Goal: Information Seeking & Learning: Learn about a topic

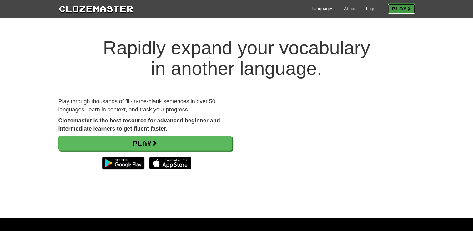
click at [396, 9] on link "Play" at bounding box center [400, 8] width 27 height 11
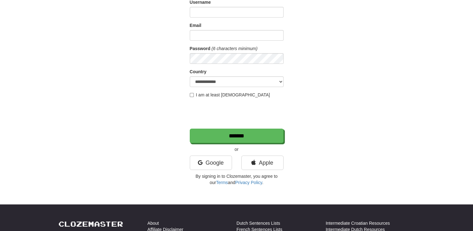
scroll to position [62, 0]
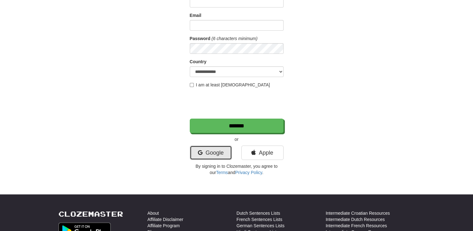
click at [218, 154] on link "Google" at bounding box center [211, 152] width 42 height 14
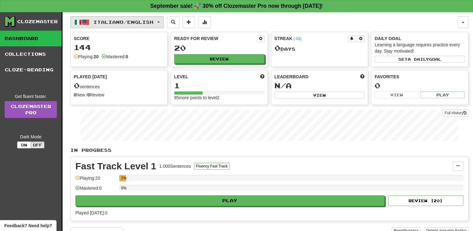
click at [132, 21] on span "Italiano / English" at bounding box center [123, 21] width 60 height 5
click at [123, 26] on button "Italiano / English" at bounding box center [116, 22] width 93 height 12
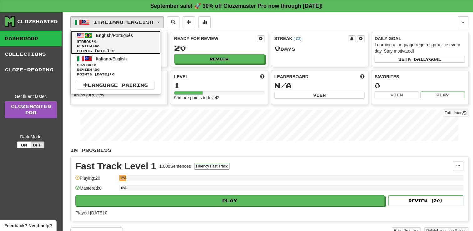
click at [127, 39] on span "Streak: 0" at bounding box center [115, 41] width 77 height 5
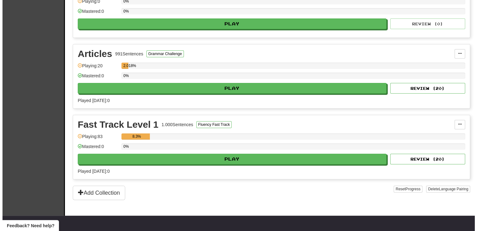
scroll to position [187, 0]
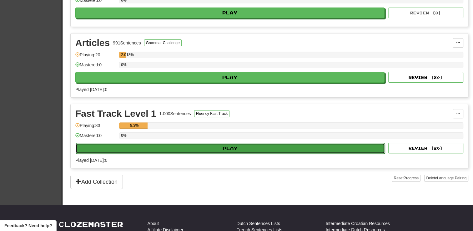
click at [195, 144] on button "Play" at bounding box center [230, 148] width 309 height 11
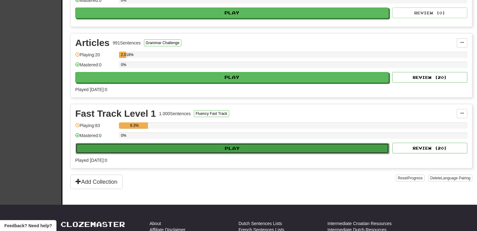
select select "**"
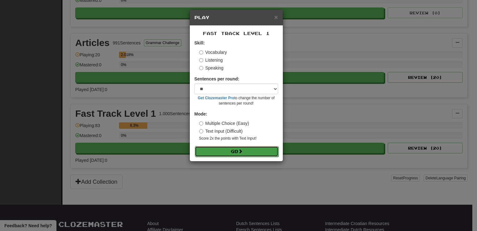
click at [229, 148] on button "Go" at bounding box center [237, 151] width 84 height 11
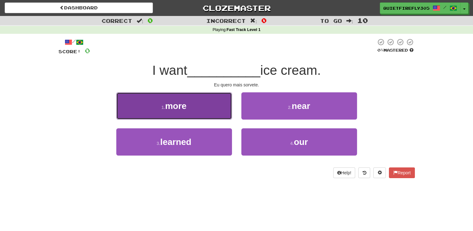
click at [197, 113] on button "1 . more" at bounding box center [174, 105] width 116 height 27
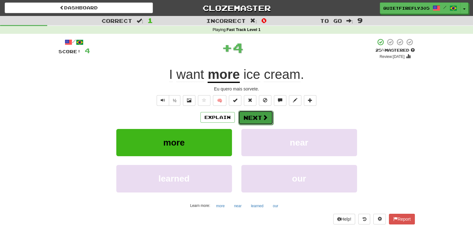
click at [242, 115] on button "Next" at bounding box center [255, 117] width 35 height 14
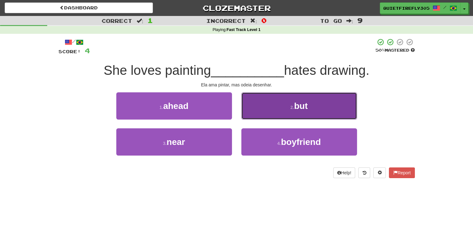
click at [271, 114] on button "2 . but" at bounding box center [299, 105] width 116 height 27
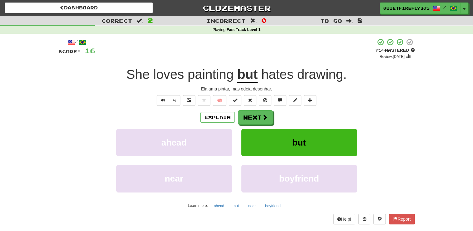
click at [244, 125] on div "Explain Next ahead but near boyfriend Learn more: ahead but near boyfriend" at bounding box center [236, 160] width 356 height 100
click at [244, 121] on button "Next" at bounding box center [255, 117] width 35 height 14
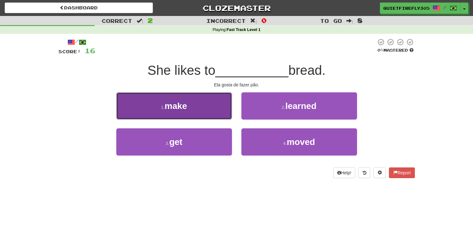
click at [189, 105] on button "1 . make" at bounding box center [174, 105] width 116 height 27
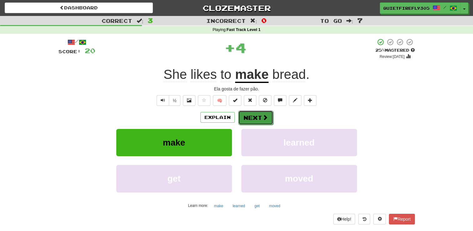
click at [248, 116] on button "Next" at bounding box center [255, 117] width 35 height 14
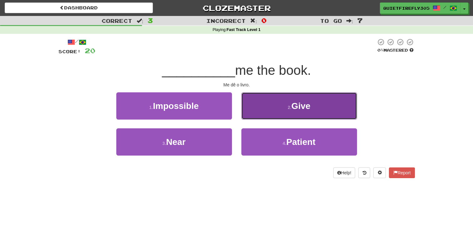
click at [280, 108] on button "2 . Give" at bounding box center [299, 105] width 116 height 27
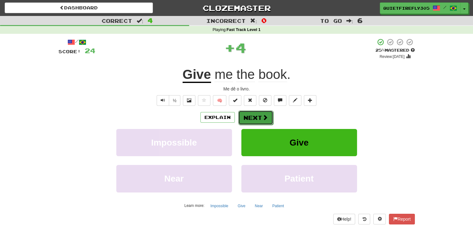
click at [255, 117] on button "Next" at bounding box center [255, 117] width 35 height 14
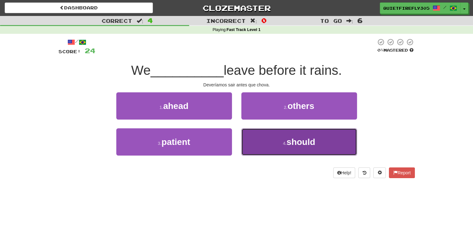
click at [290, 140] on span "should" at bounding box center [300, 142] width 29 height 10
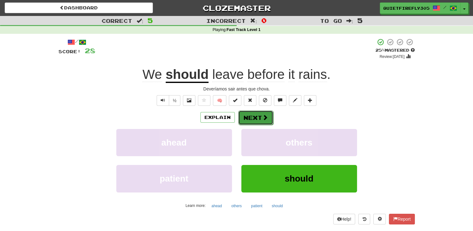
click at [250, 118] on button "Next" at bounding box center [255, 117] width 35 height 14
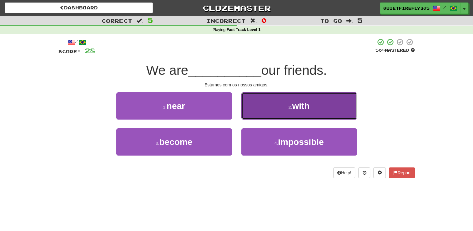
click at [286, 113] on button "2 . with" at bounding box center [299, 105] width 116 height 27
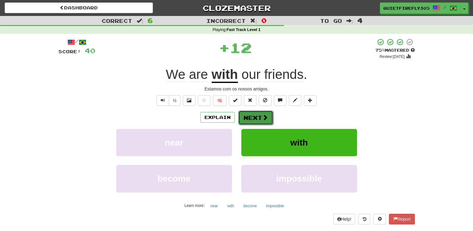
click at [250, 121] on button "Next" at bounding box center [255, 117] width 35 height 14
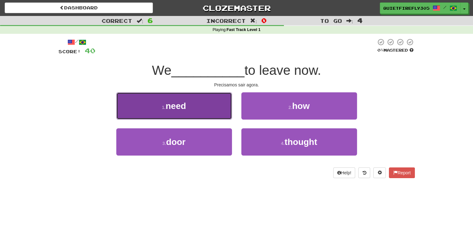
click at [204, 116] on button "1 . need" at bounding box center [174, 105] width 116 height 27
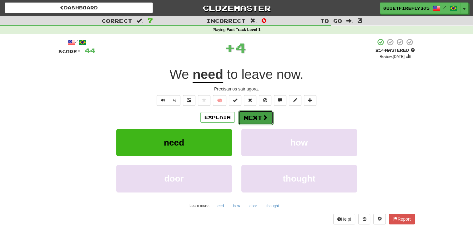
click at [244, 122] on button "Next" at bounding box center [255, 117] width 35 height 14
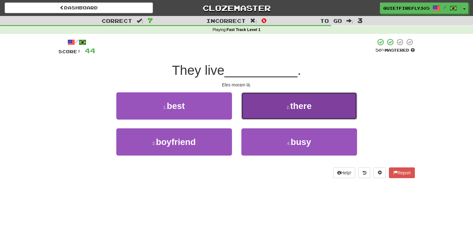
click at [268, 110] on button "2 . there" at bounding box center [299, 105] width 116 height 27
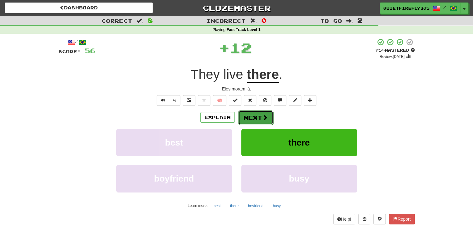
click at [251, 122] on button "Next" at bounding box center [255, 117] width 35 height 14
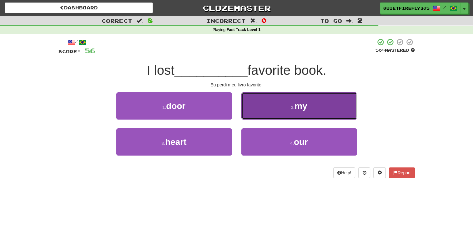
click at [267, 110] on button "2 . my" at bounding box center [299, 105] width 116 height 27
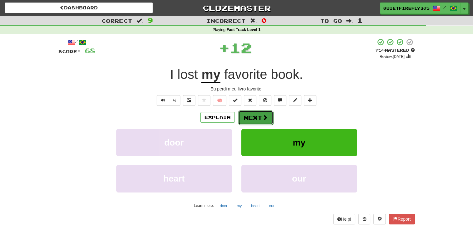
click at [264, 117] on span at bounding box center [265, 117] width 6 height 6
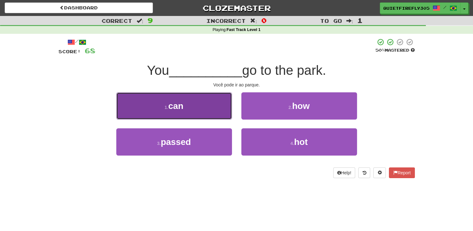
click at [179, 114] on button "1 . can" at bounding box center [174, 105] width 116 height 27
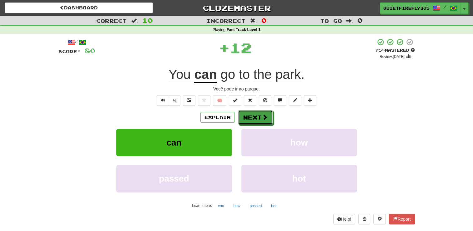
click at [265, 119] on span at bounding box center [265, 117] width 6 height 6
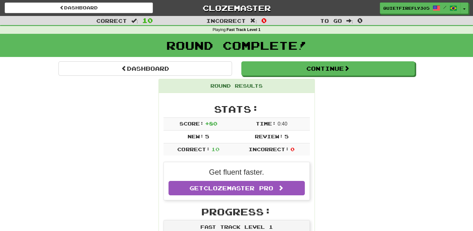
click at [135, 13] on div "Dashboard Clozemaster QuietFirefly3054 / Toggle Dropdown Dashboard Leaderboard …" at bounding box center [236, 7] width 473 height 14
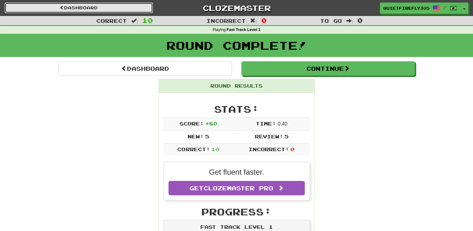
click at [136, 11] on link "Dashboard" at bounding box center [79, 7] width 148 height 11
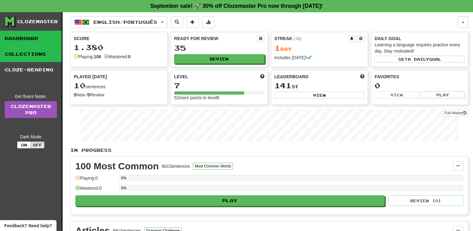
click at [35, 52] on link "Collections" at bounding box center [31, 54] width 62 height 16
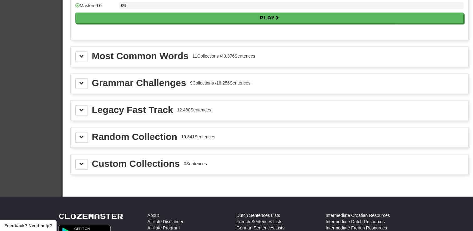
scroll to position [687, 0]
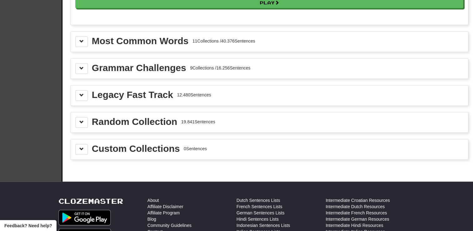
click at [117, 63] on div "Grammar Challenges" at bounding box center [139, 67] width 94 height 9
click at [85, 64] on button at bounding box center [81, 68] width 12 height 11
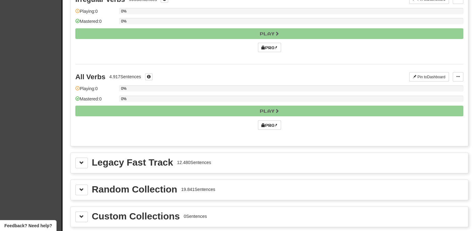
scroll to position [1375, 0]
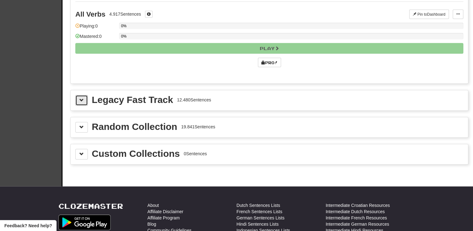
click at [84, 95] on button at bounding box center [81, 100] width 12 height 11
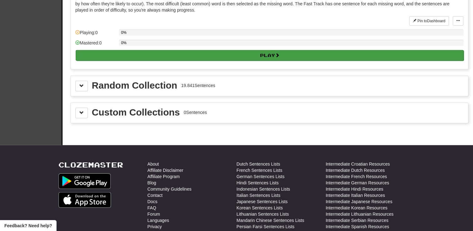
scroll to position [1500, 0]
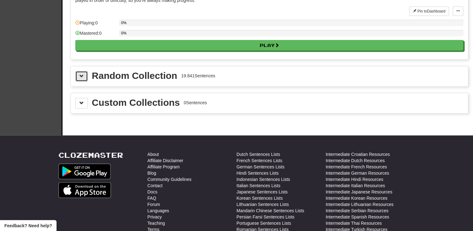
click at [81, 71] on button at bounding box center [81, 76] width 12 height 11
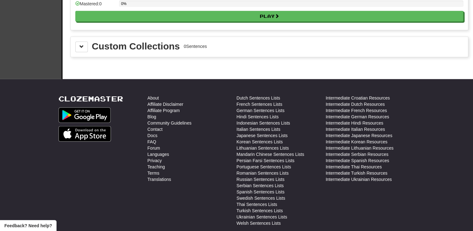
scroll to position [1625, 0]
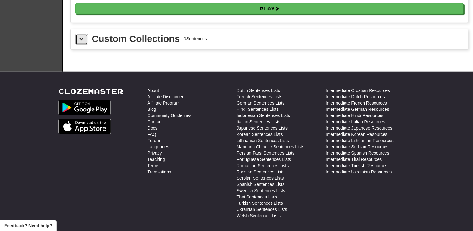
click at [82, 37] on span at bounding box center [81, 39] width 4 height 4
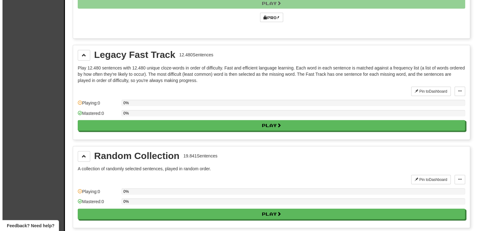
scroll to position [1437, 0]
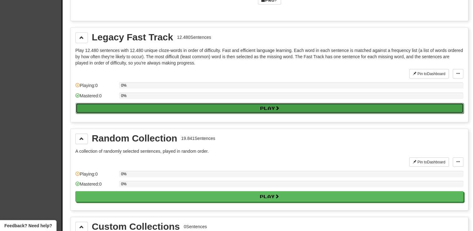
click at [133, 103] on button "Play" at bounding box center [270, 108] width 388 height 11
select select "**"
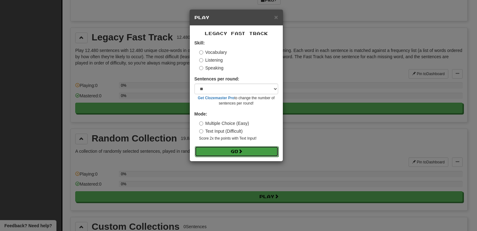
click at [201, 151] on button "Go" at bounding box center [237, 151] width 84 height 11
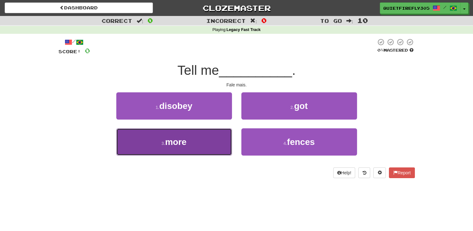
click at [195, 137] on button "3 . more" at bounding box center [174, 141] width 116 height 27
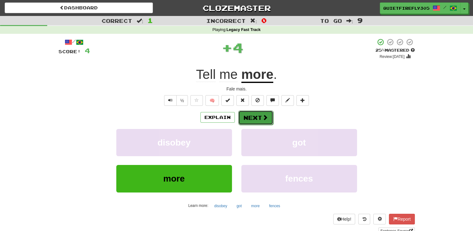
click at [245, 122] on button "Next" at bounding box center [255, 117] width 35 height 14
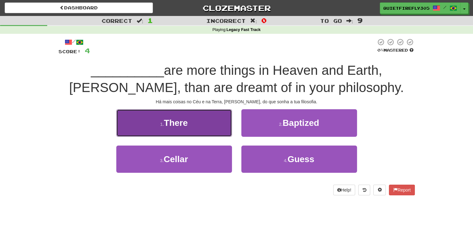
click at [205, 128] on button "1 . There" at bounding box center [174, 122] width 116 height 27
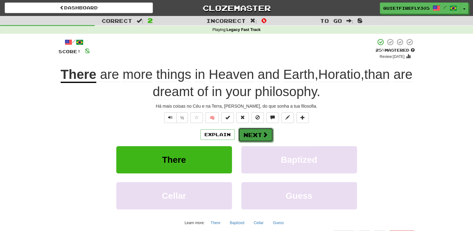
click at [251, 137] on button "Next" at bounding box center [255, 134] width 35 height 14
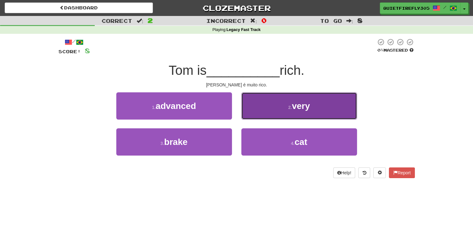
click at [256, 111] on button "2 . very" at bounding box center [299, 105] width 116 height 27
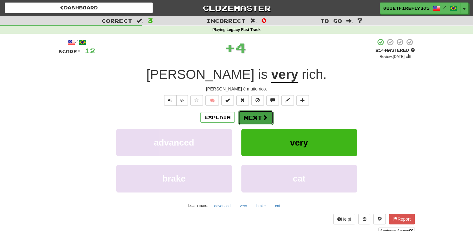
click at [254, 116] on button "Next" at bounding box center [255, 117] width 35 height 14
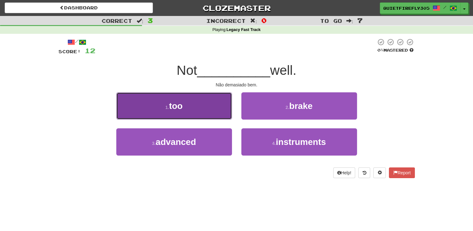
click at [202, 115] on button "1 . too" at bounding box center [174, 105] width 116 height 27
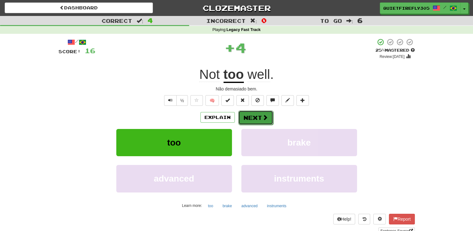
click at [250, 117] on button "Next" at bounding box center [255, 117] width 35 height 14
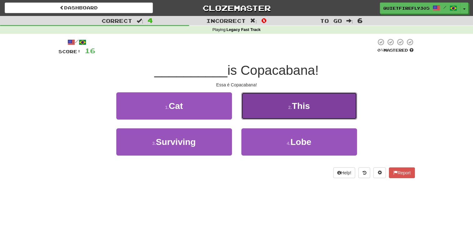
click at [250, 114] on button "2 . This" at bounding box center [299, 105] width 116 height 27
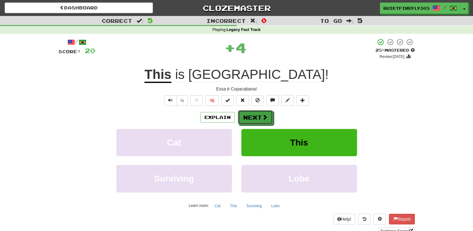
click at [250, 114] on button "Next" at bounding box center [255, 117] width 35 height 14
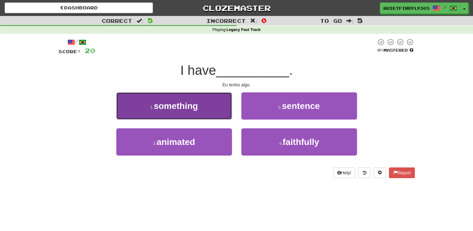
click at [225, 114] on button "1 . something" at bounding box center [174, 105] width 116 height 27
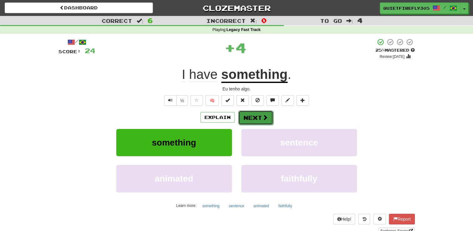
click at [259, 117] on button "Next" at bounding box center [255, 117] width 35 height 14
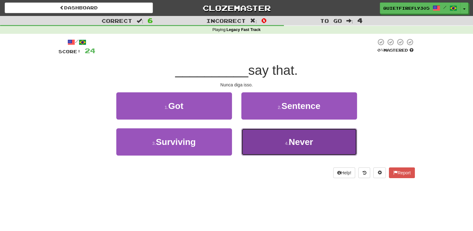
click at [261, 140] on button "4 . Never" at bounding box center [299, 141] width 116 height 27
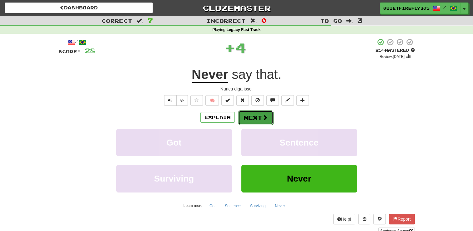
click at [251, 122] on button "Next" at bounding box center [255, 117] width 35 height 14
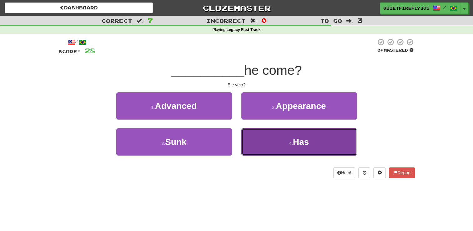
click at [256, 138] on button "4 . Has" at bounding box center [299, 141] width 116 height 27
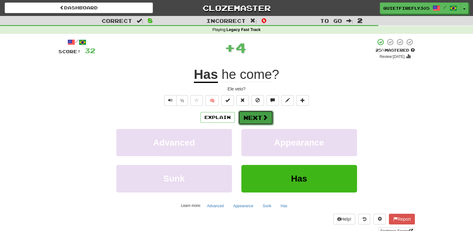
click at [245, 117] on button "Next" at bounding box center [255, 117] width 35 height 14
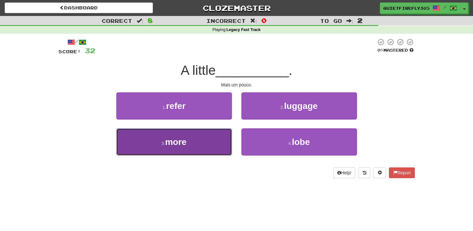
click at [223, 141] on button "3 . more" at bounding box center [174, 141] width 116 height 27
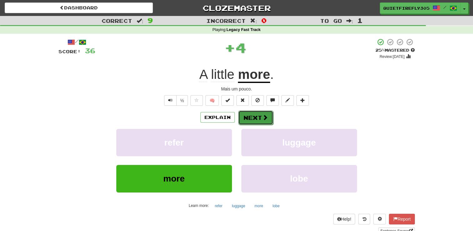
click at [257, 121] on button "Next" at bounding box center [255, 117] width 35 height 14
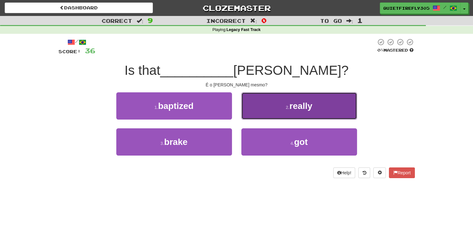
click at [264, 101] on button "2 . really" at bounding box center [299, 105] width 116 height 27
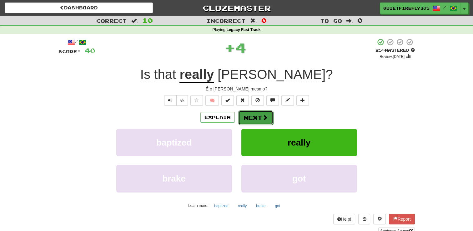
click at [262, 116] on span at bounding box center [265, 117] width 6 height 6
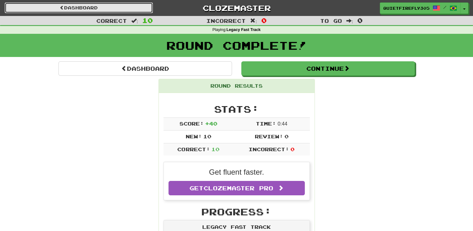
click at [147, 9] on link "Dashboard" at bounding box center [79, 7] width 148 height 11
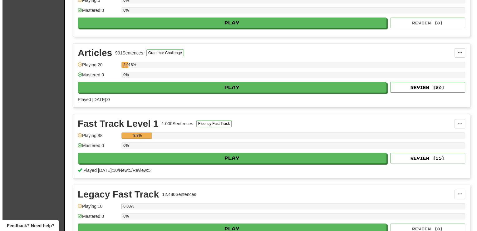
scroll to position [187, 0]
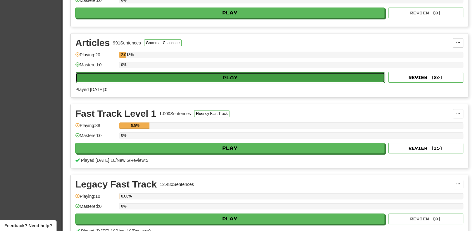
click at [178, 73] on button "Play" at bounding box center [230, 77] width 309 height 11
select select "**"
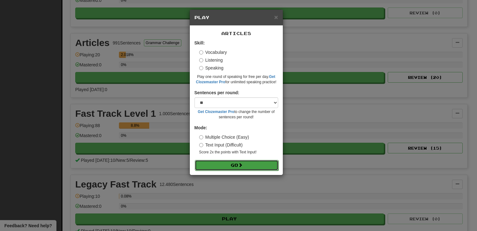
click at [250, 165] on button "Go" at bounding box center [237, 165] width 84 height 11
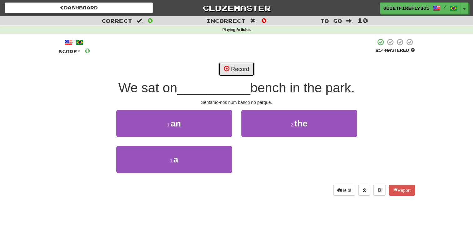
click at [224, 66] on span at bounding box center [227, 69] width 6 height 6
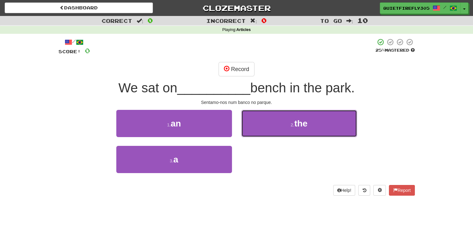
click at [288, 125] on button "2 . the" at bounding box center [299, 123] width 116 height 27
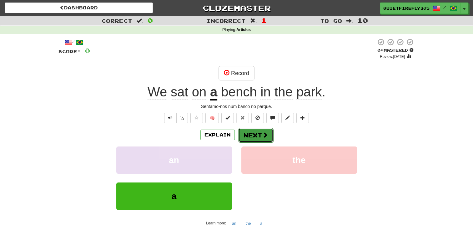
click at [262, 135] on span at bounding box center [265, 135] width 6 height 6
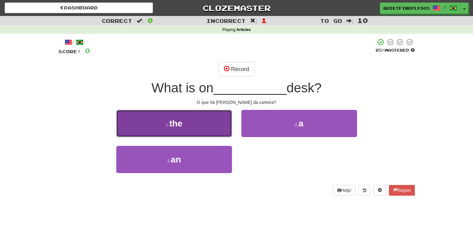
click at [168, 122] on small "1 ." at bounding box center [168, 124] width 4 height 5
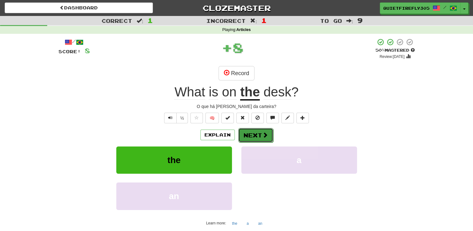
click at [259, 136] on button "Next" at bounding box center [255, 135] width 35 height 14
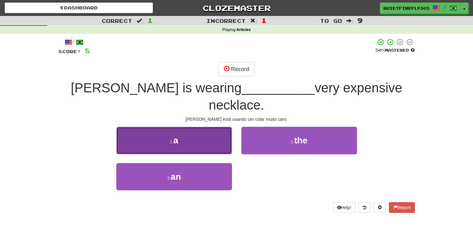
click at [206, 131] on button "1 . a" at bounding box center [174, 140] width 116 height 27
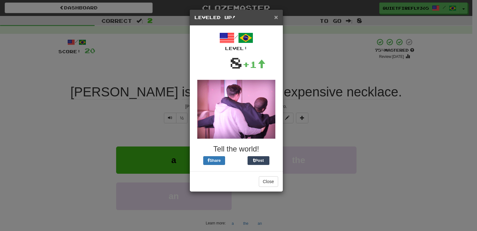
click at [275, 19] on span "×" at bounding box center [276, 16] width 4 height 7
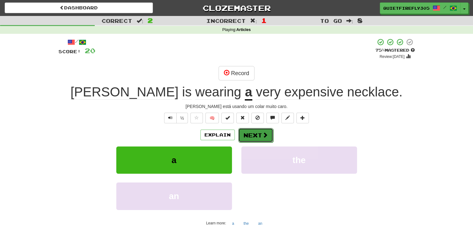
click at [267, 133] on span at bounding box center [265, 135] width 6 height 6
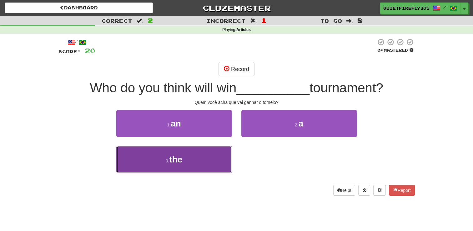
click at [212, 169] on button "3 . the" at bounding box center [174, 159] width 116 height 27
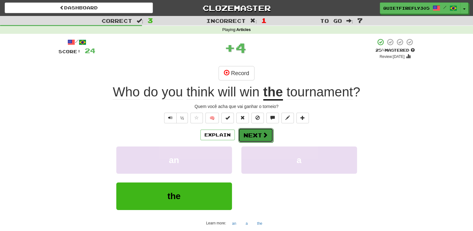
click at [257, 137] on button "Next" at bounding box center [255, 135] width 35 height 14
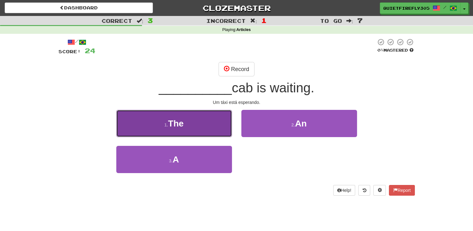
click at [211, 126] on button "1 . The" at bounding box center [174, 123] width 116 height 27
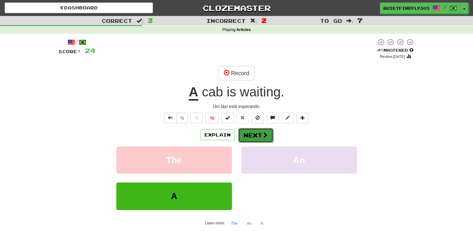
click at [260, 134] on button "Next" at bounding box center [255, 135] width 35 height 14
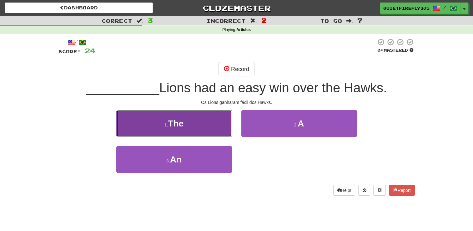
click at [191, 122] on button "1 . The" at bounding box center [174, 123] width 116 height 27
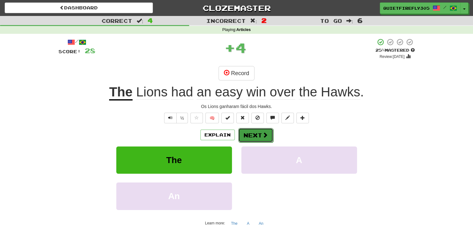
click at [249, 137] on button "Next" at bounding box center [255, 135] width 35 height 14
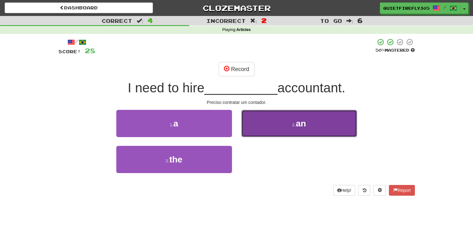
click at [271, 127] on button "2 . an" at bounding box center [299, 123] width 116 height 27
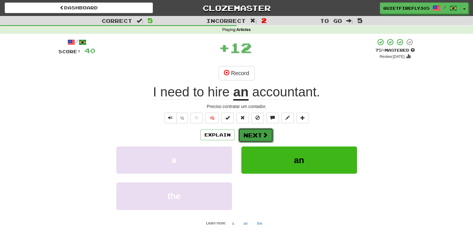
click at [262, 138] on button "Next" at bounding box center [255, 135] width 35 height 14
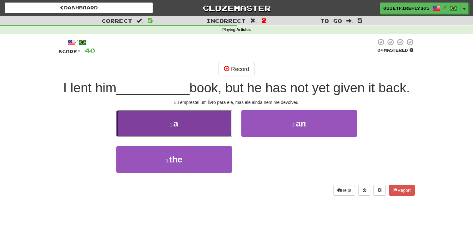
click at [221, 130] on button "1 . a" at bounding box center [174, 123] width 116 height 27
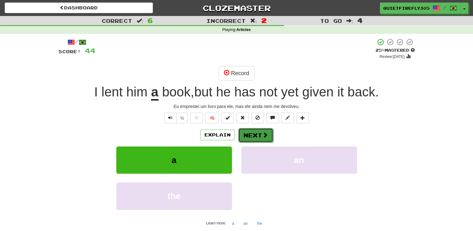
click at [254, 137] on button "Next" at bounding box center [255, 135] width 35 height 14
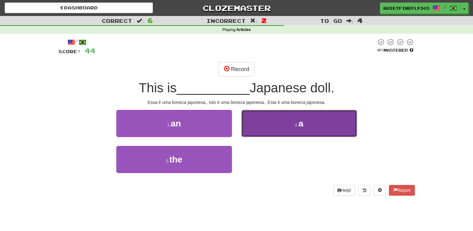
click at [259, 134] on button "2 . a" at bounding box center [299, 123] width 116 height 27
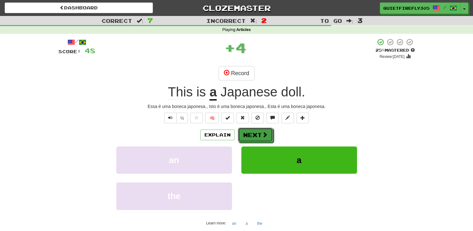
click at [259, 134] on button "Next" at bounding box center [255, 134] width 35 height 14
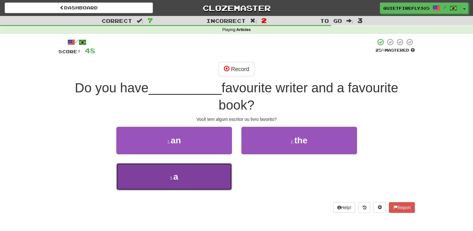
click at [217, 172] on button "3 . a" at bounding box center [174, 176] width 116 height 27
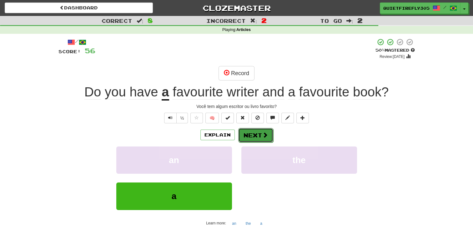
click at [247, 139] on button "Next" at bounding box center [255, 135] width 35 height 14
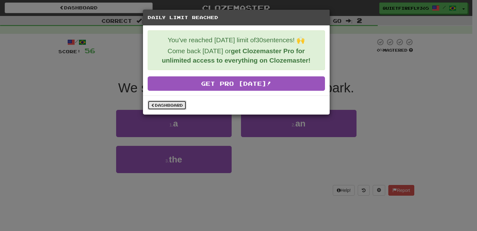
click at [150, 103] on link "Dashboard" at bounding box center [167, 104] width 39 height 9
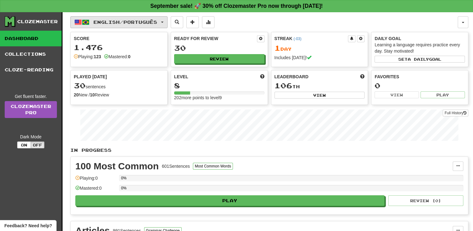
click at [134, 22] on span "English / Português" at bounding box center [125, 21] width 64 height 5
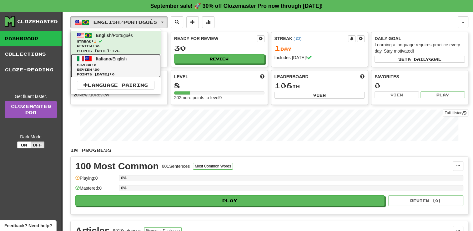
click at [124, 68] on span "Review: 20" at bounding box center [115, 69] width 77 height 5
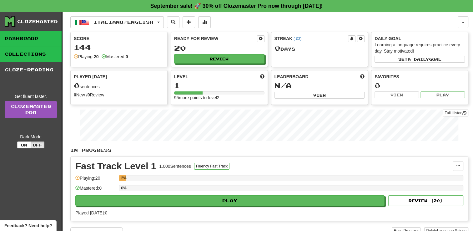
click at [48, 56] on link "Collections" at bounding box center [31, 54] width 62 height 16
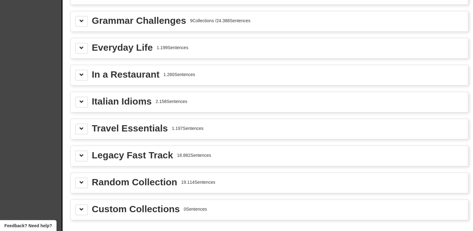
scroll to position [750, 0]
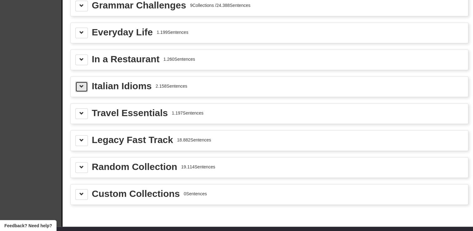
click at [81, 84] on span at bounding box center [81, 86] width 4 height 4
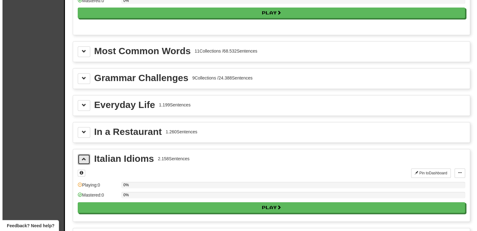
scroll to position [687, 0]
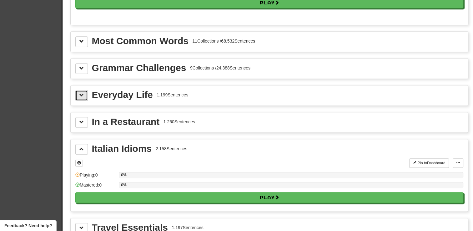
click at [85, 90] on button at bounding box center [81, 95] width 12 height 11
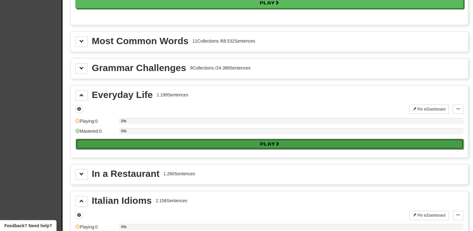
click at [167, 141] on button "Play" at bounding box center [270, 143] width 388 height 11
select select "**"
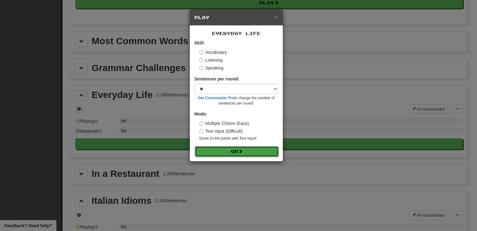
click at [209, 151] on button "Go" at bounding box center [237, 151] width 84 height 11
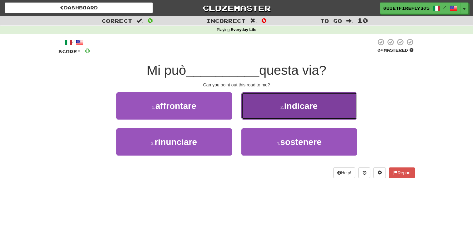
click at [269, 112] on button "2 . indicare" at bounding box center [299, 105] width 116 height 27
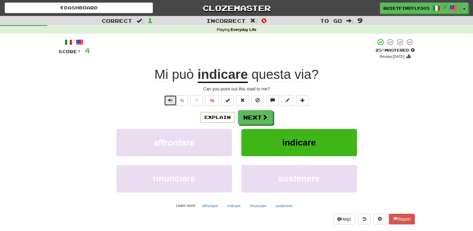
click at [171, 105] on button "Text-to-speech controls" at bounding box center [170, 100] width 12 height 11
click at [255, 121] on button "Next" at bounding box center [255, 117] width 35 height 14
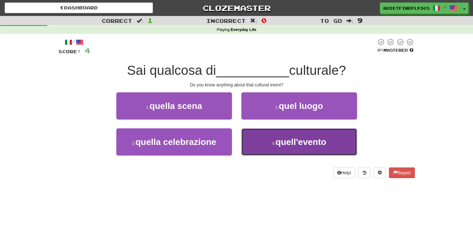
click at [279, 148] on button "4 . quell'evento" at bounding box center [299, 141] width 116 height 27
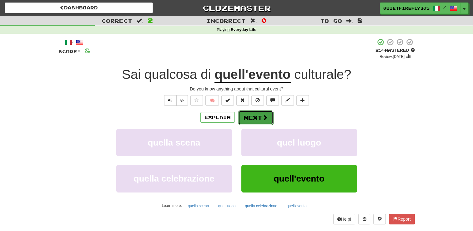
click at [263, 120] on span at bounding box center [265, 117] width 6 height 6
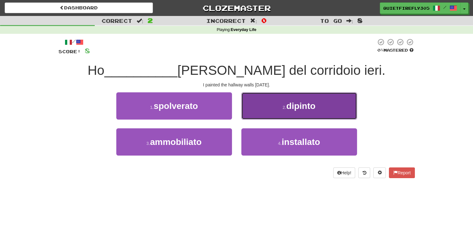
click at [266, 113] on button "2 . [PERSON_NAME]" at bounding box center [299, 105] width 116 height 27
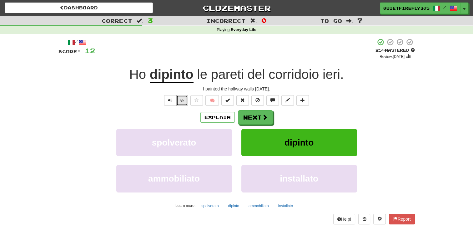
click at [182, 100] on button "½" at bounding box center [182, 100] width 12 height 11
click at [250, 119] on button "Next" at bounding box center [255, 117] width 35 height 14
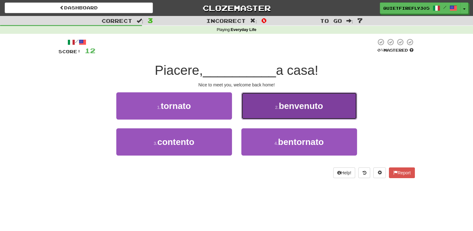
click at [252, 116] on button "2 . benvenuto" at bounding box center [299, 105] width 116 height 27
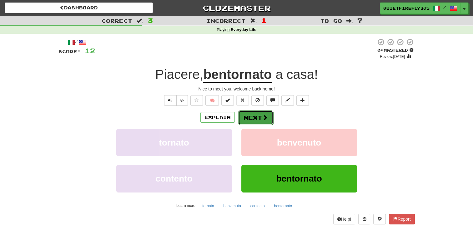
click at [265, 119] on span at bounding box center [265, 117] width 6 height 6
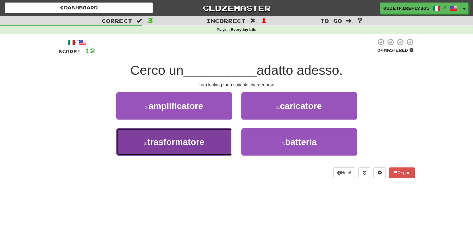
click at [198, 138] on span "trasformatore" at bounding box center [175, 142] width 57 height 10
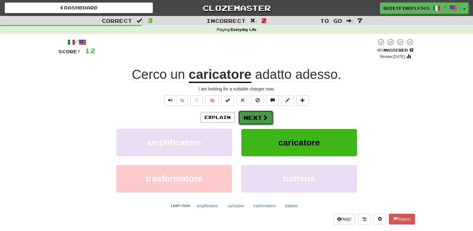
click at [253, 116] on button "Next" at bounding box center [255, 117] width 35 height 14
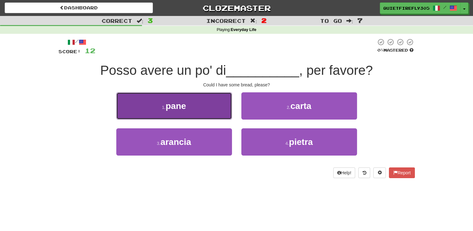
click at [208, 114] on button "1 . pane" at bounding box center [174, 105] width 116 height 27
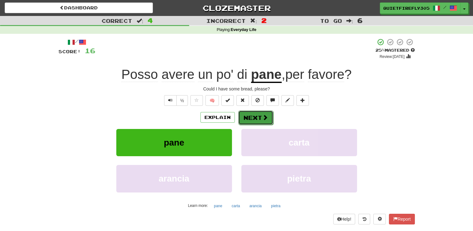
click at [256, 114] on button "Next" at bounding box center [255, 117] width 35 height 14
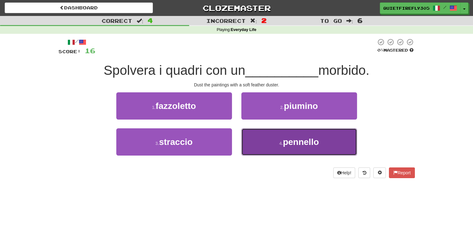
click at [253, 138] on button "4 . [GEOGRAPHIC_DATA]" at bounding box center [299, 141] width 116 height 27
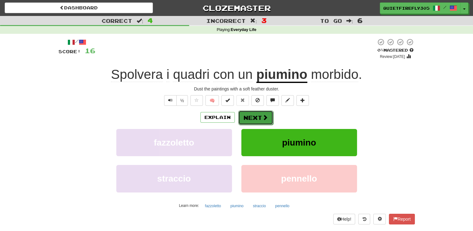
click at [243, 121] on button "Next" at bounding box center [255, 117] width 35 height 14
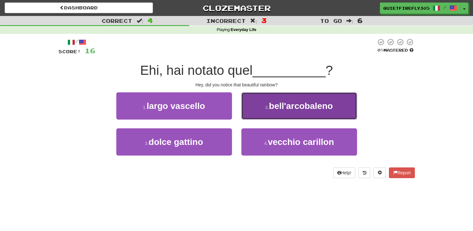
click at [268, 116] on button "2 . bell'arcobaleno" at bounding box center [299, 105] width 116 height 27
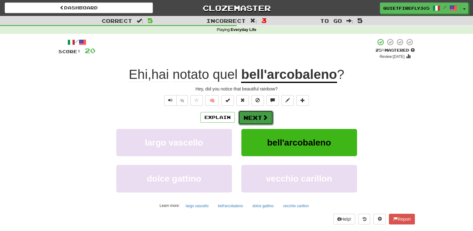
click at [265, 118] on span at bounding box center [265, 117] width 6 height 6
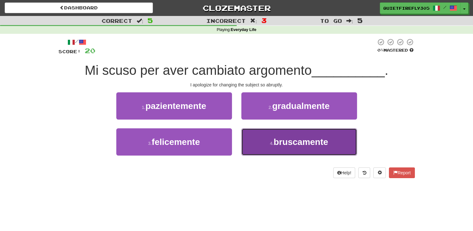
click at [268, 147] on button "4 . bruscamente" at bounding box center [299, 141] width 116 height 27
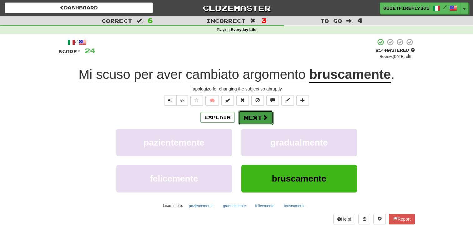
click at [252, 123] on button "Next" at bounding box center [255, 117] width 35 height 14
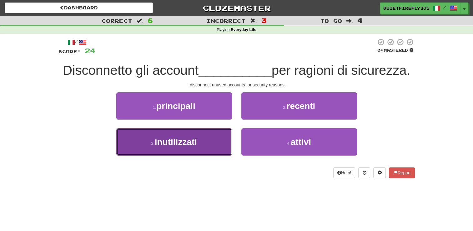
click at [202, 144] on button "3 . inutilizzati" at bounding box center [174, 141] width 116 height 27
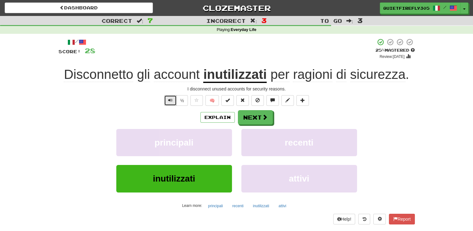
click at [175, 105] on button "Text-to-speech controls" at bounding box center [170, 100] width 12 height 11
click at [246, 118] on button "Next" at bounding box center [255, 117] width 35 height 14
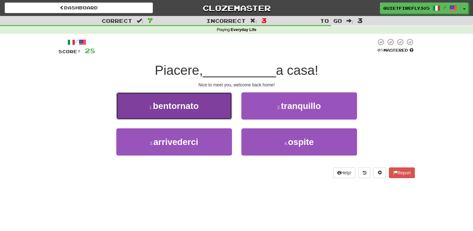
click at [204, 117] on button "1 . [GEOGRAPHIC_DATA]" at bounding box center [174, 105] width 116 height 27
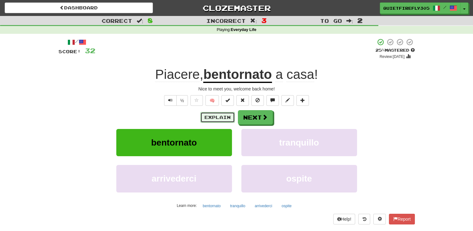
click at [205, 117] on button "Explain" at bounding box center [217, 117] width 34 height 11
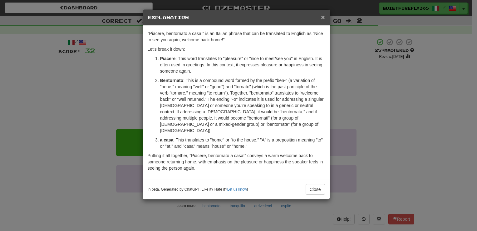
click at [325, 15] on span "×" at bounding box center [323, 16] width 4 height 7
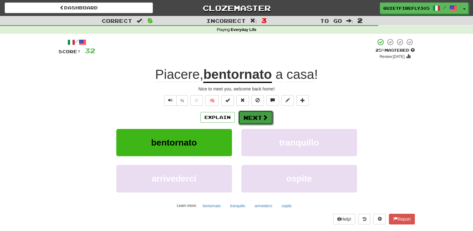
click at [252, 117] on button "Next" at bounding box center [255, 117] width 35 height 14
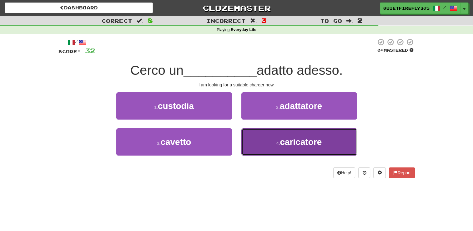
click at [275, 144] on button "4 . caricatore" at bounding box center [299, 141] width 116 height 27
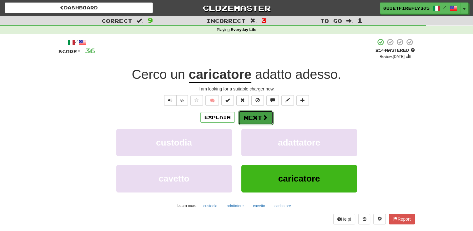
click at [269, 118] on button "Next" at bounding box center [255, 117] width 35 height 14
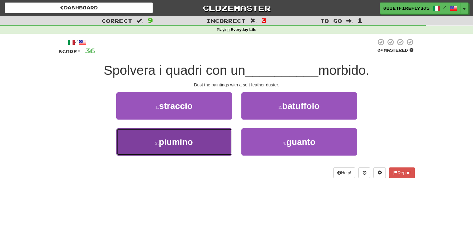
click at [215, 142] on button "3 . piumino" at bounding box center [174, 141] width 116 height 27
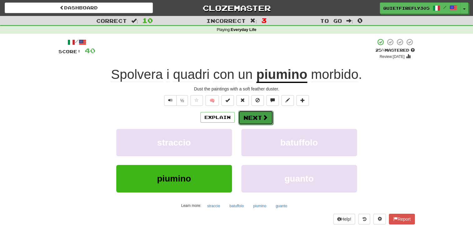
click at [260, 118] on button "Next" at bounding box center [255, 117] width 35 height 14
